Goal: Find specific page/section: Find specific page/section

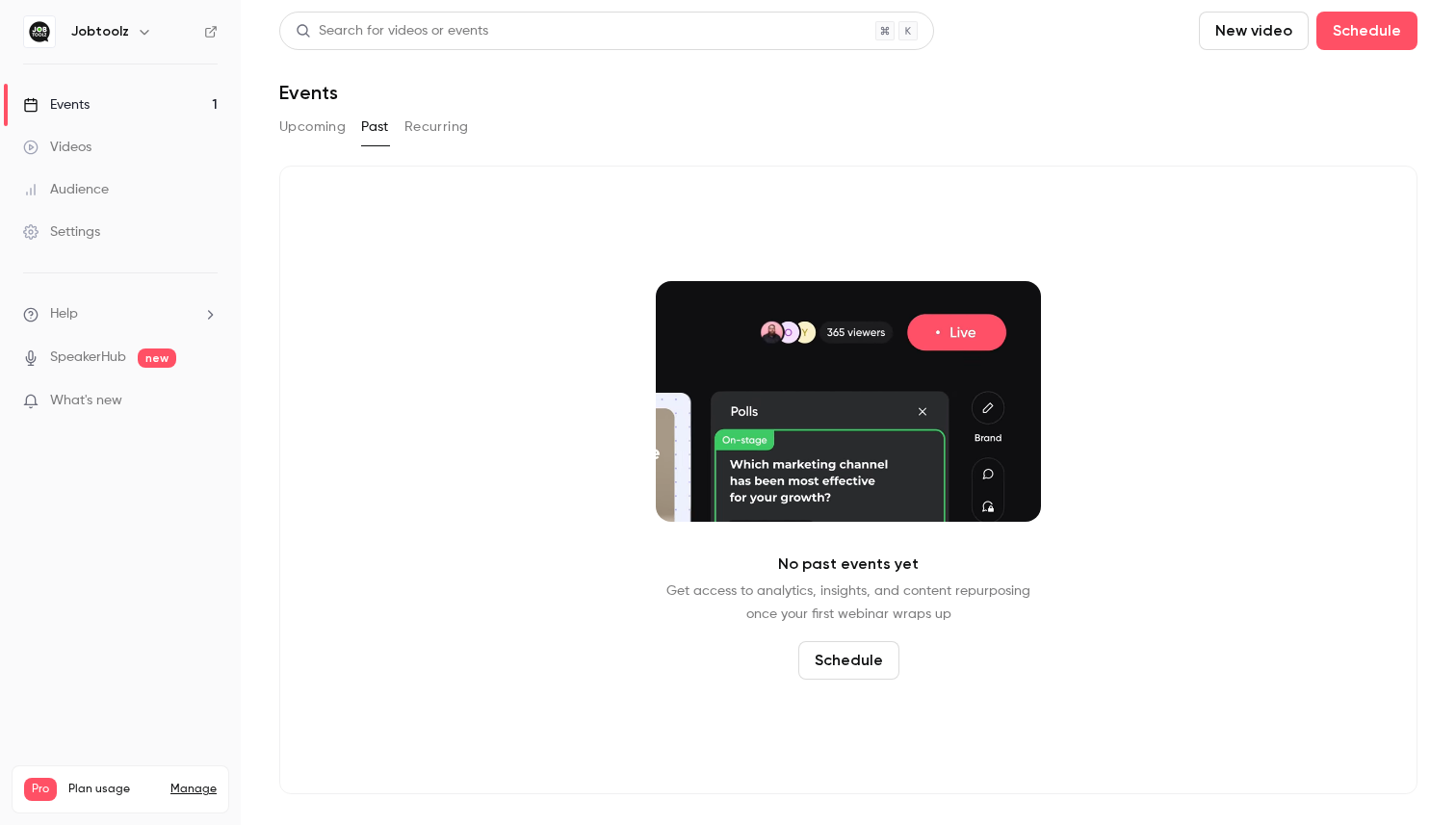
click at [198, 155] on link "Videos" at bounding box center [120, 147] width 241 height 42
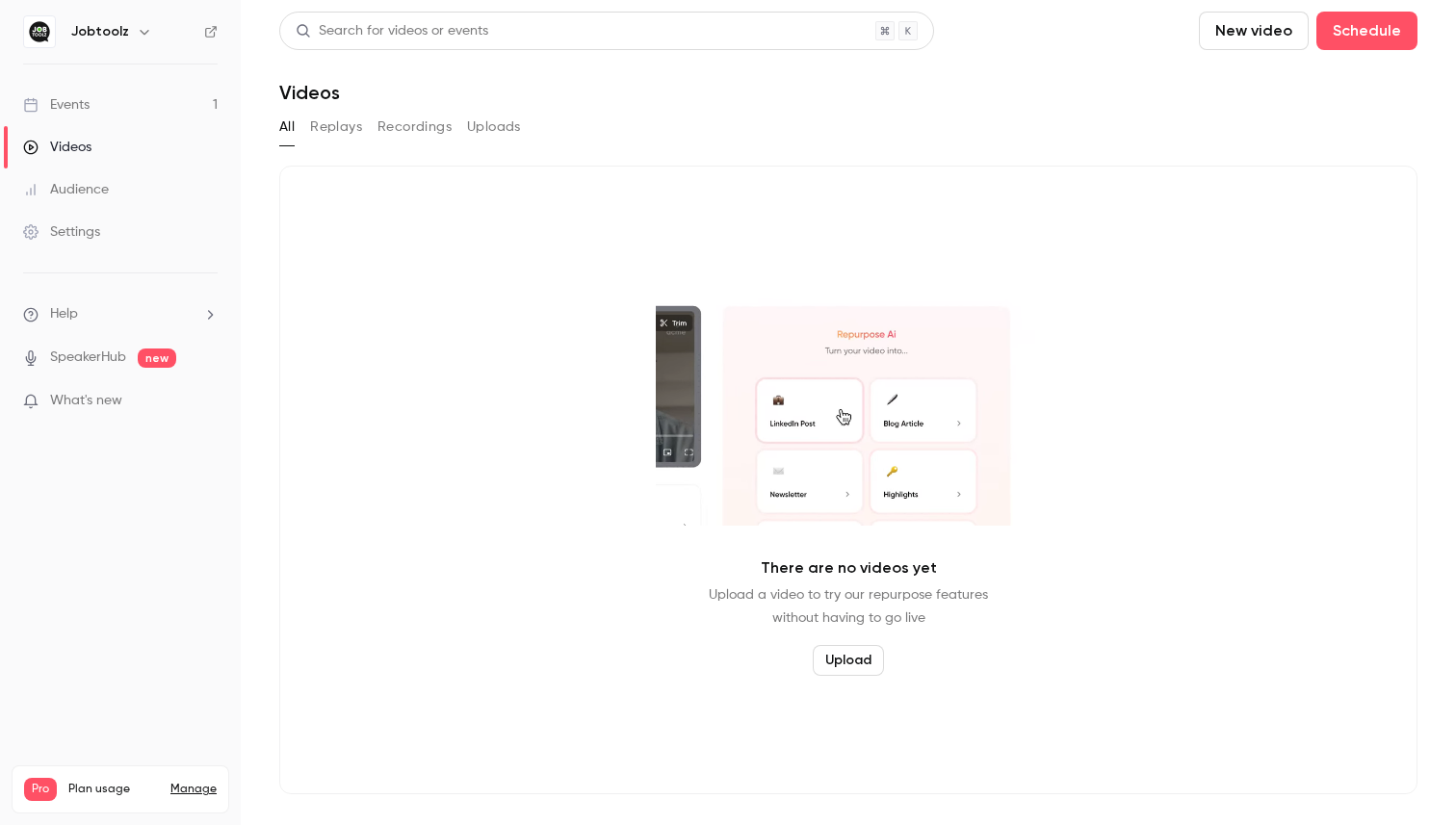
click at [192, 95] on link "Events 1" at bounding box center [120, 105] width 241 height 42
